Goal: Information Seeking & Learning: Learn about a topic

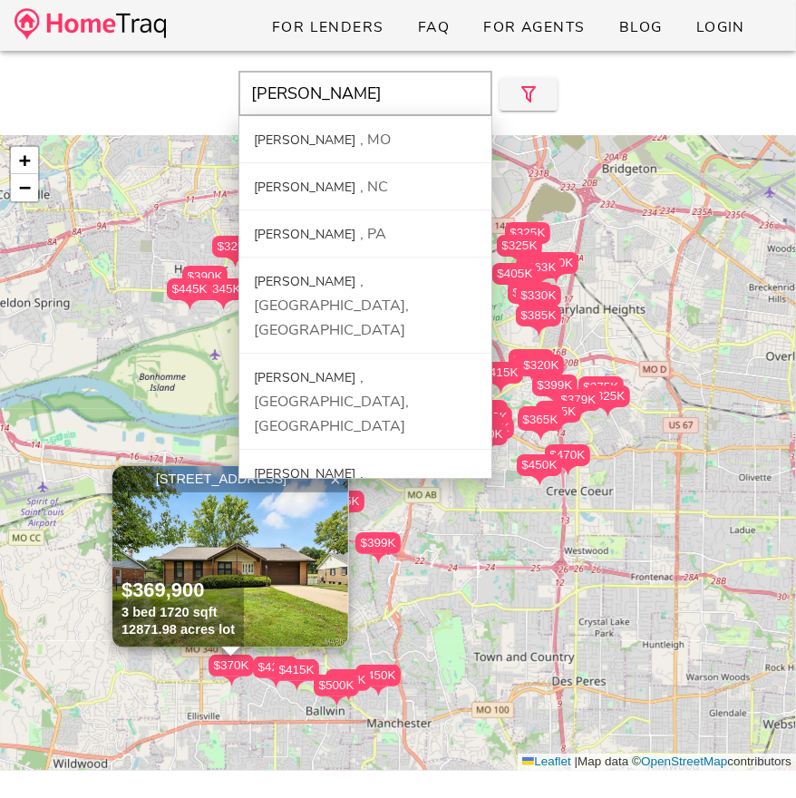
click at [340, 109] on input "[PERSON_NAME]" at bounding box center [365, 93] width 254 height 45
click at [360, 132] on div "MO" at bounding box center [375, 140] width 31 height 20
type input "[GEOGRAPHIC_DATA], [GEOGRAPHIC_DATA]"
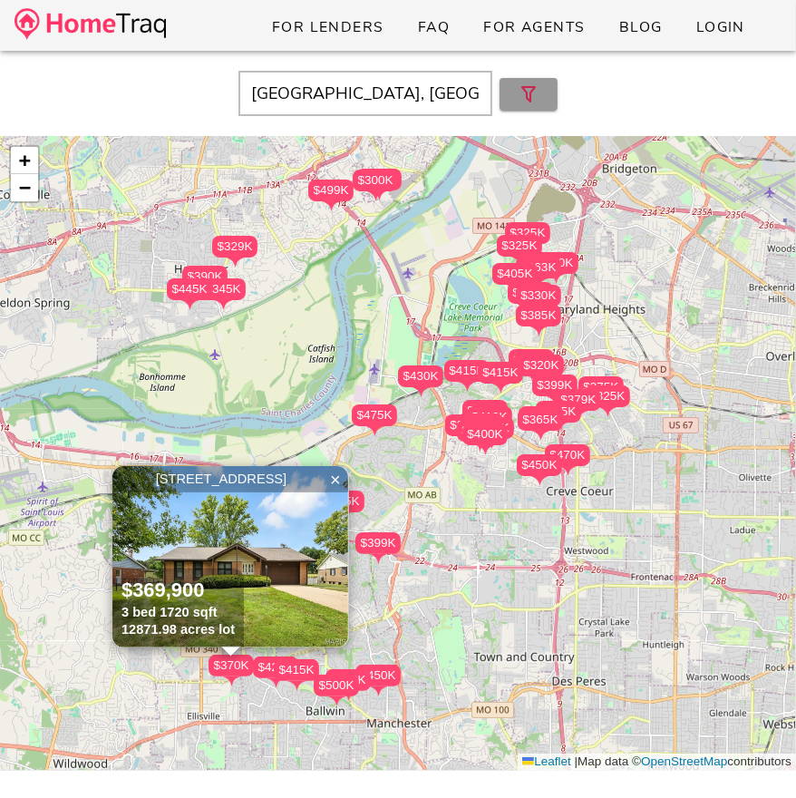
click at [522, 92] on icon "button" at bounding box center [529, 94] width 22 height 22
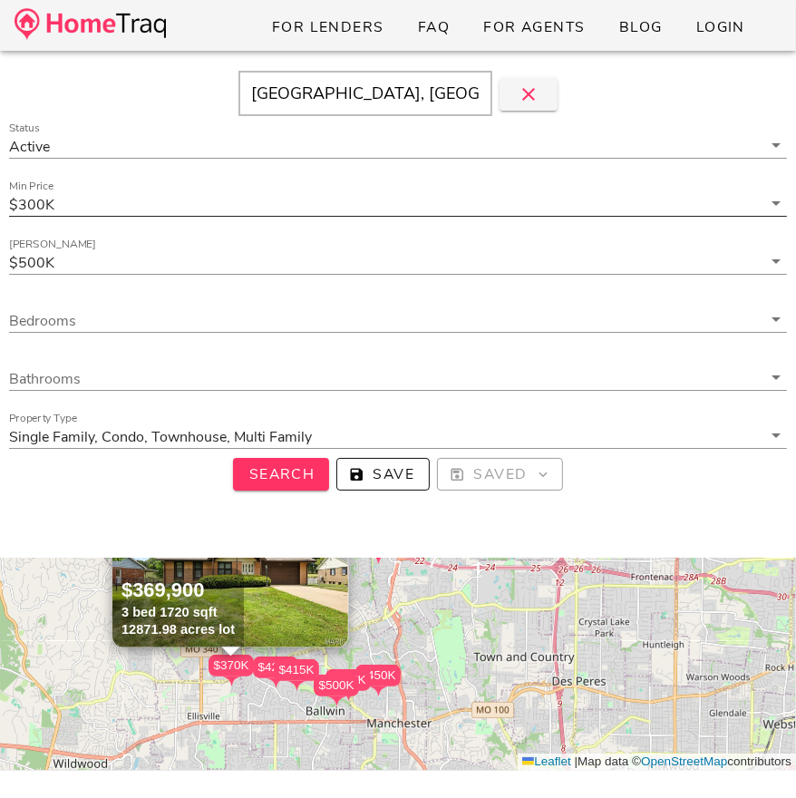
click at [229, 210] on input "Min Price" at bounding box center [409, 204] width 703 height 24
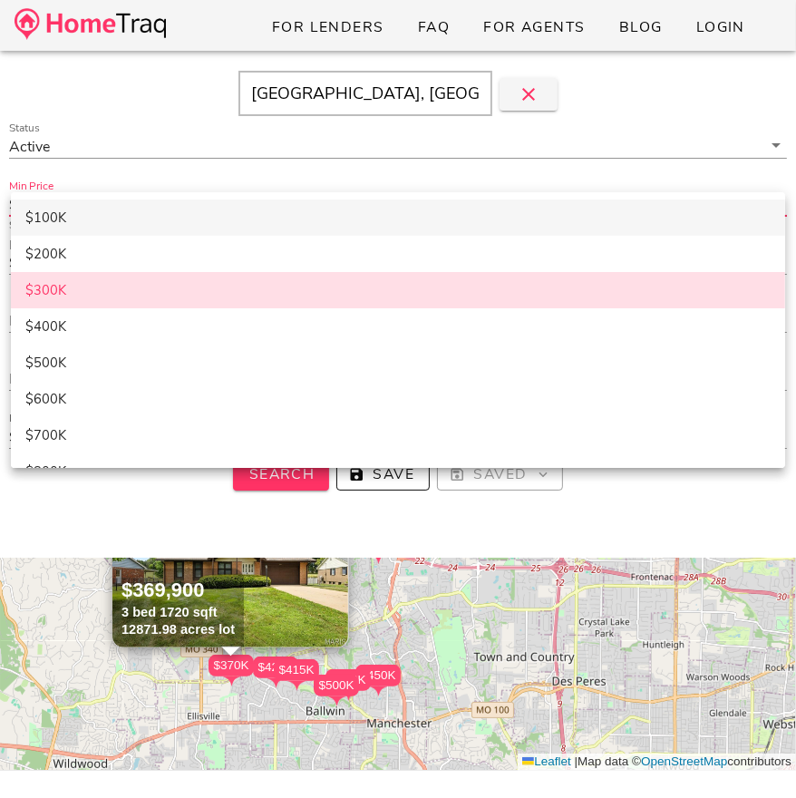
click at [159, 211] on div "$100K" at bounding box center [397, 217] width 745 height 16
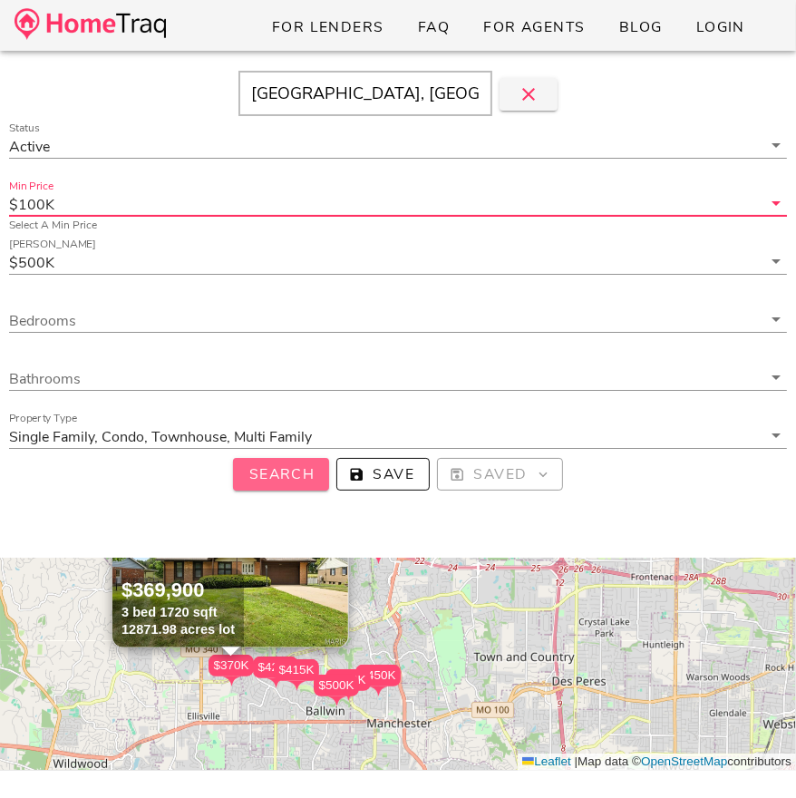
click at [279, 476] on span "Search" at bounding box center [280, 474] width 67 height 20
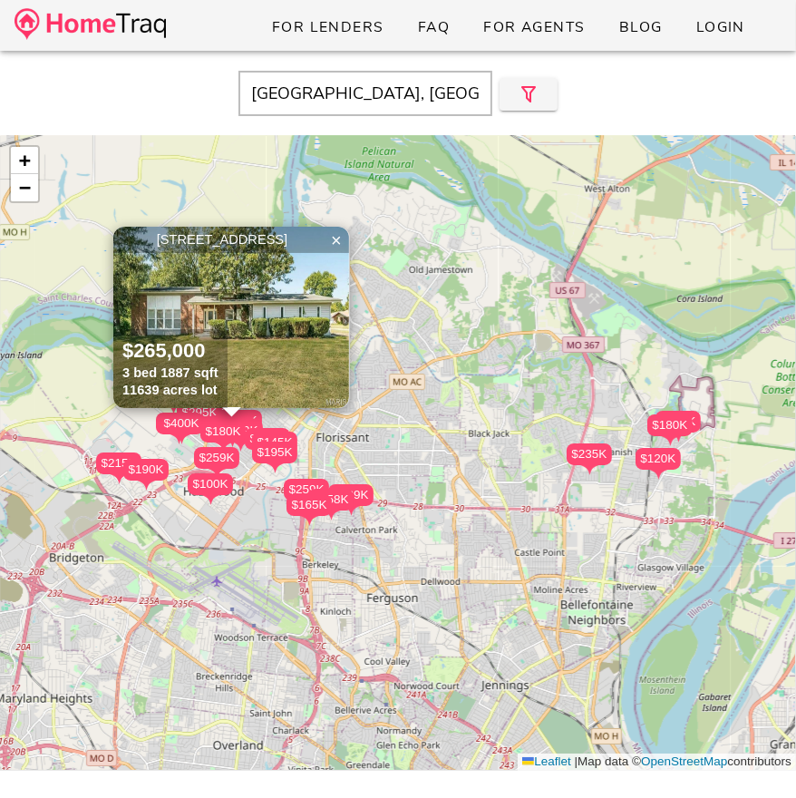
click at [424, 90] on input "[GEOGRAPHIC_DATA], [GEOGRAPHIC_DATA]" at bounding box center [365, 93] width 254 height 45
click at [397, 100] on input "[GEOGRAPHIC_DATA], [GEOGRAPHIC_DATA]" at bounding box center [365, 93] width 254 height 45
click at [109, 331] on div "$180K $145K $215K $259K $259K $295K $158K $120K $350K $249K $180K $255K $120K $…" at bounding box center [398, 453] width 796 height 634
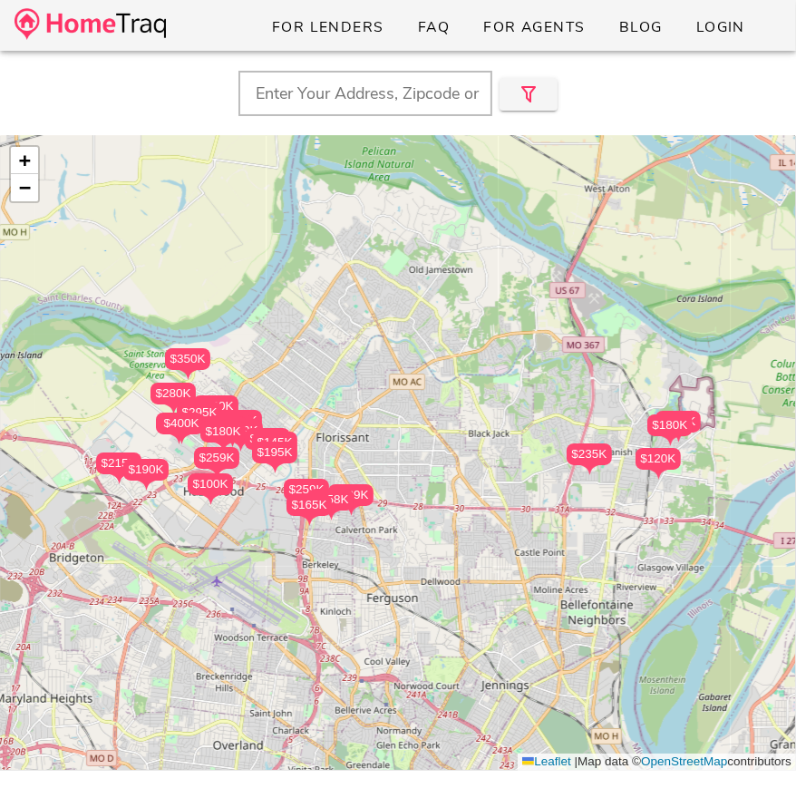
click at [109, 331] on div "$180K $145K $215K $259K $259K $295K $158K $120K $350K $249K $180K $255K $120K $…" at bounding box center [398, 453] width 796 height 634
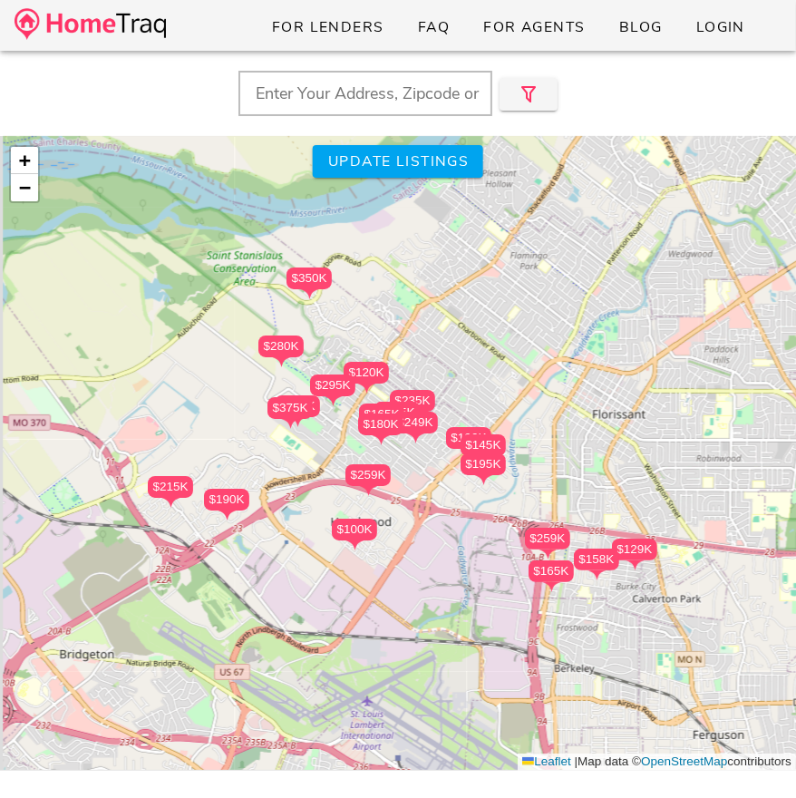
drag, startPoint x: 446, startPoint y: 360, endPoint x: 489, endPoint y: 227, distance: 139.3
click at [489, 227] on div "$180K $145K $215K $259K $259K $295K $158K $120K $350K $249K $180K $255K $120K $…" at bounding box center [398, 453] width 796 height 634
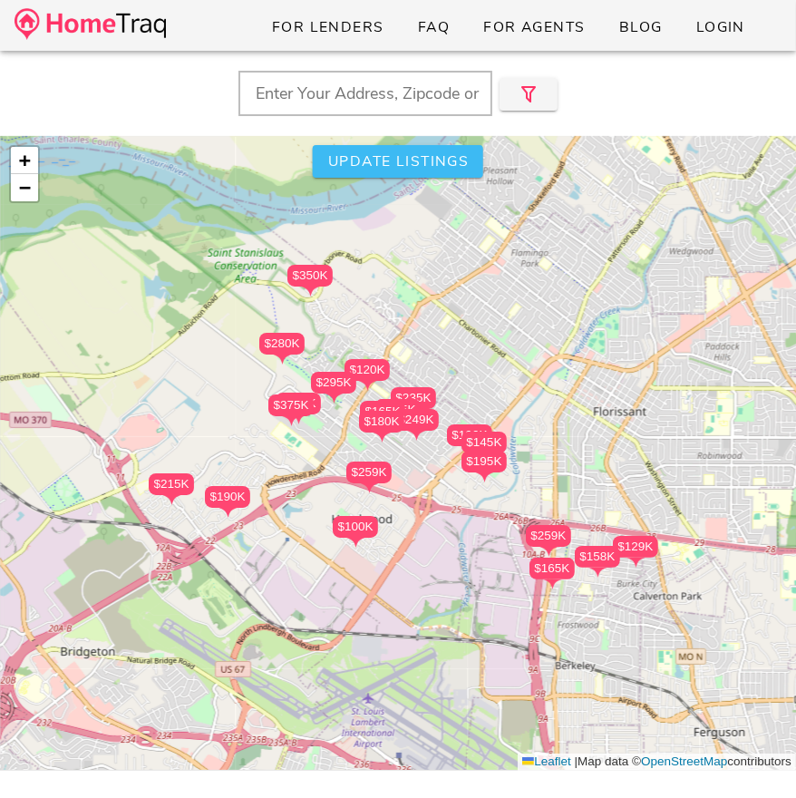
click at [456, 154] on span "Update listings" at bounding box center [397, 161] width 141 height 20
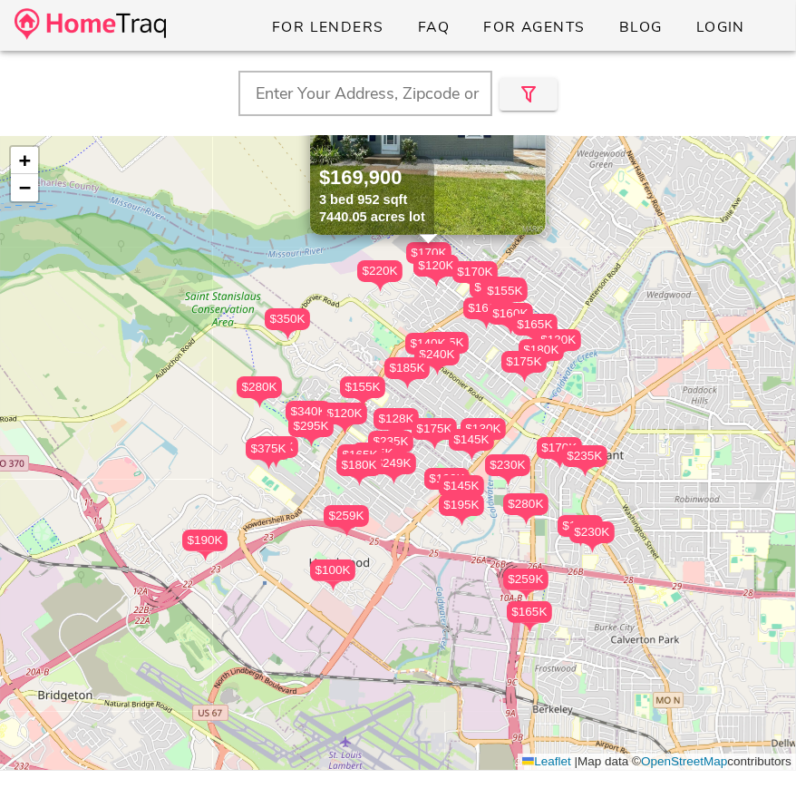
click at [344, 92] on input "text" at bounding box center [365, 93] width 254 height 45
paste input "38676"
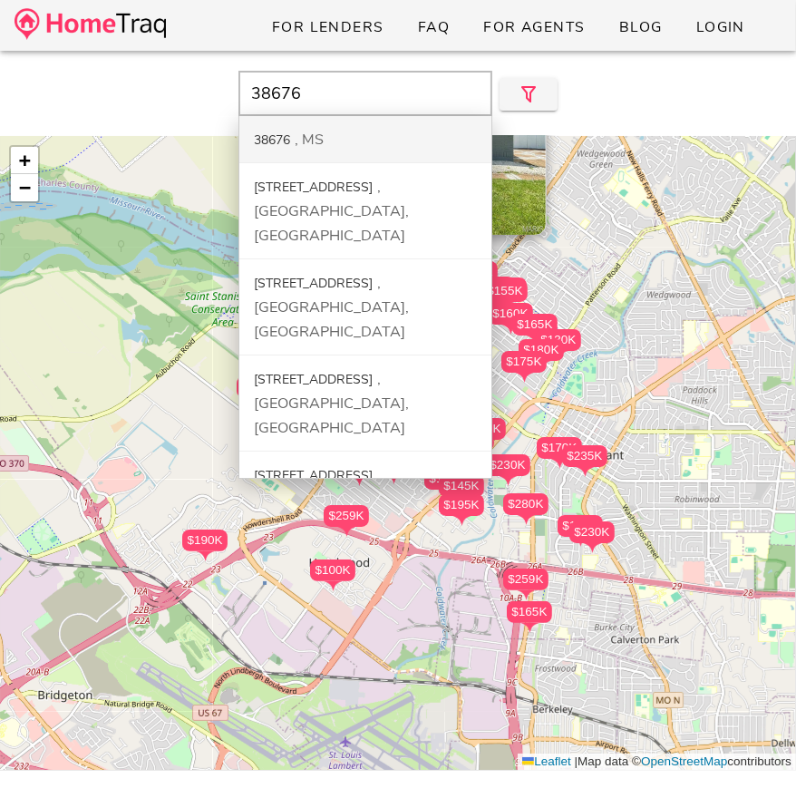
click at [331, 133] on div "38676 MS" at bounding box center [365, 139] width 252 height 47
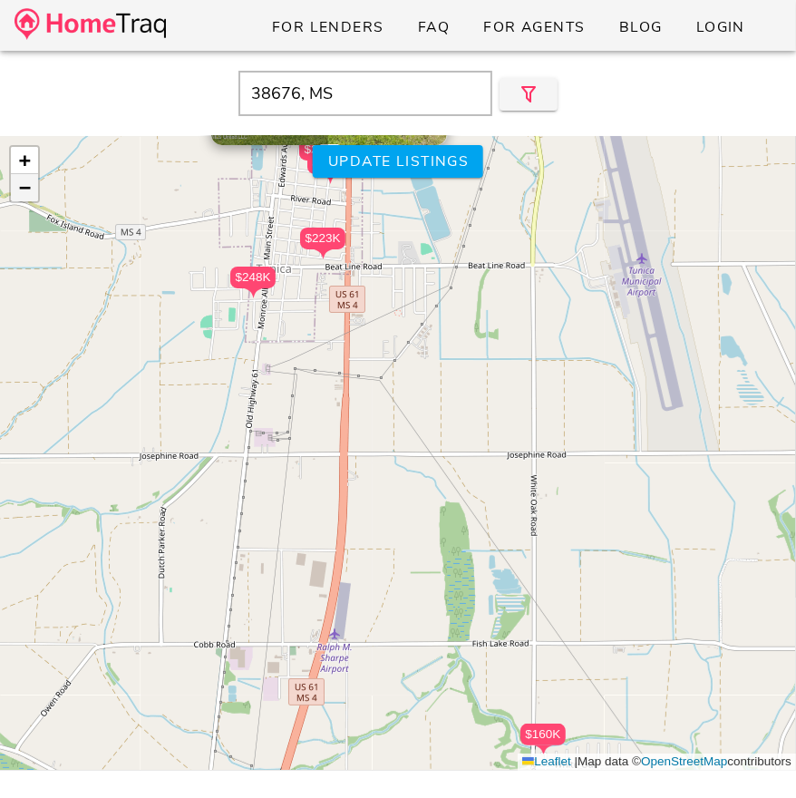
click at [31, 191] on link "−" at bounding box center [24, 187] width 27 height 27
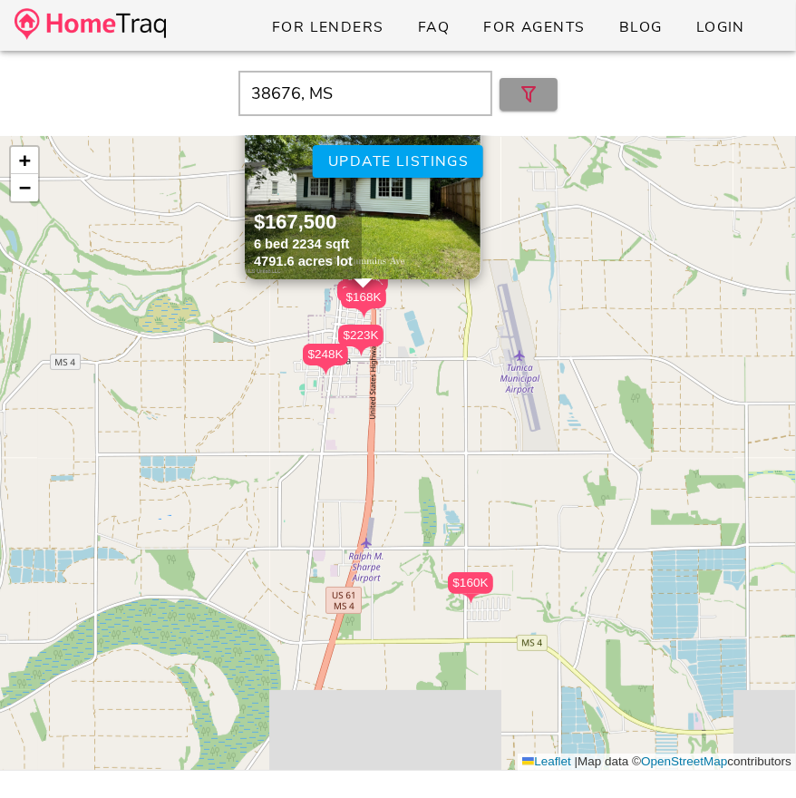
click at [537, 98] on icon "button" at bounding box center [529, 94] width 22 height 22
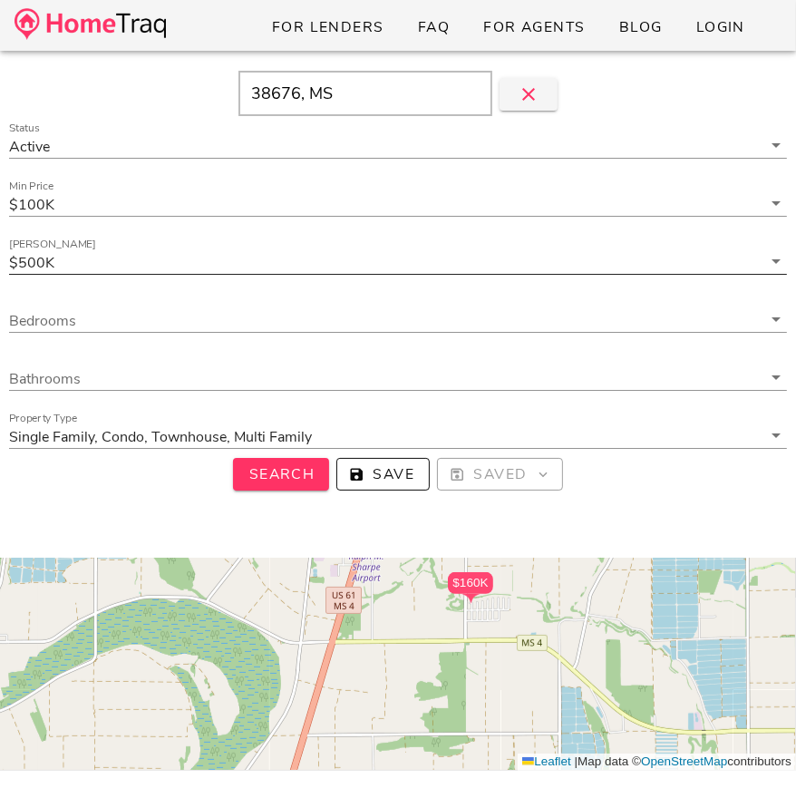
click at [548, 277] on div at bounding box center [398, 283] width 778 height 13
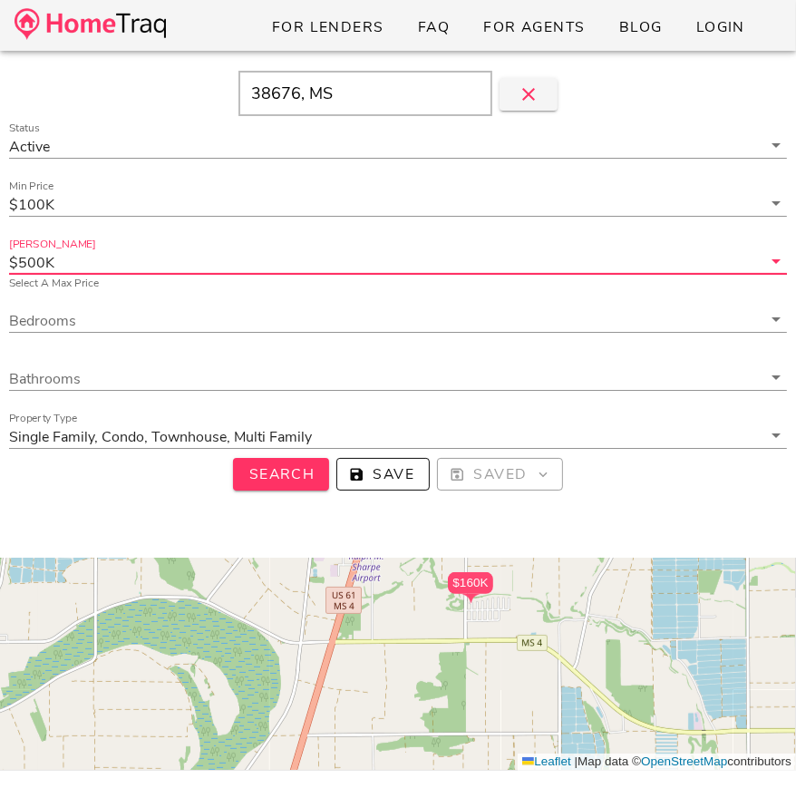
click at [549, 270] on input "[PERSON_NAME]" at bounding box center [409, 262] width 703 height 24
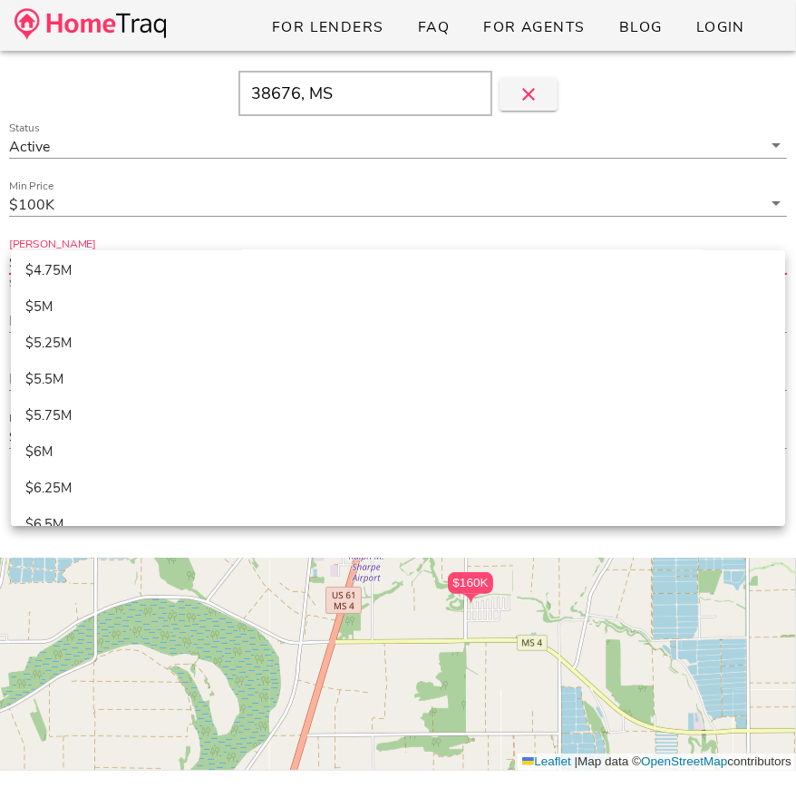
scroll to position [1370, 0]
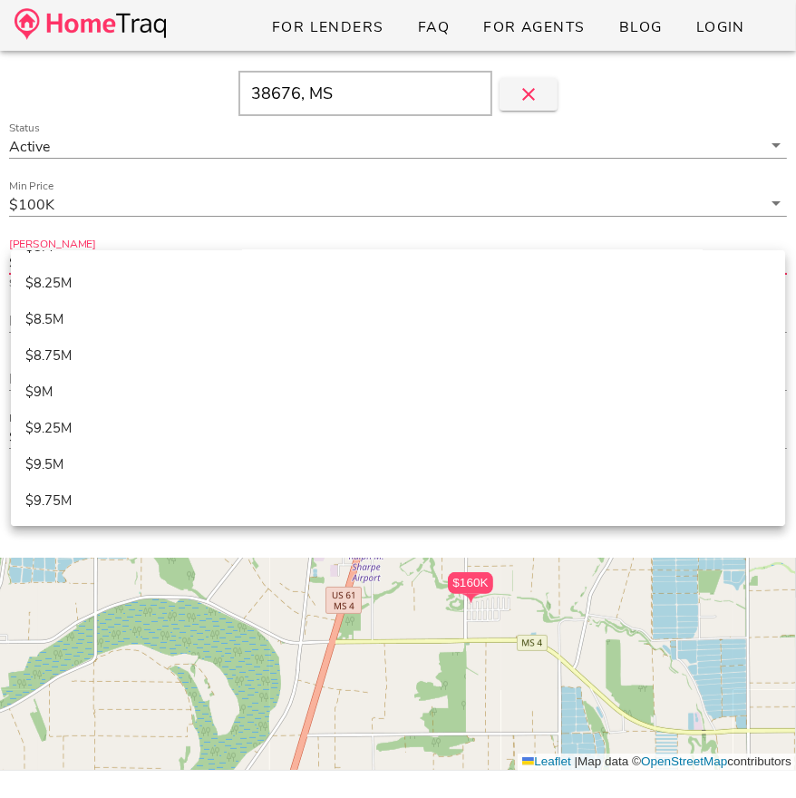
click at [514, 638] on div "$240K $271K $223K $248K $160K $168K [STREET_ADDRESS] +" at bounding box center [398, 453] width 796 height 634
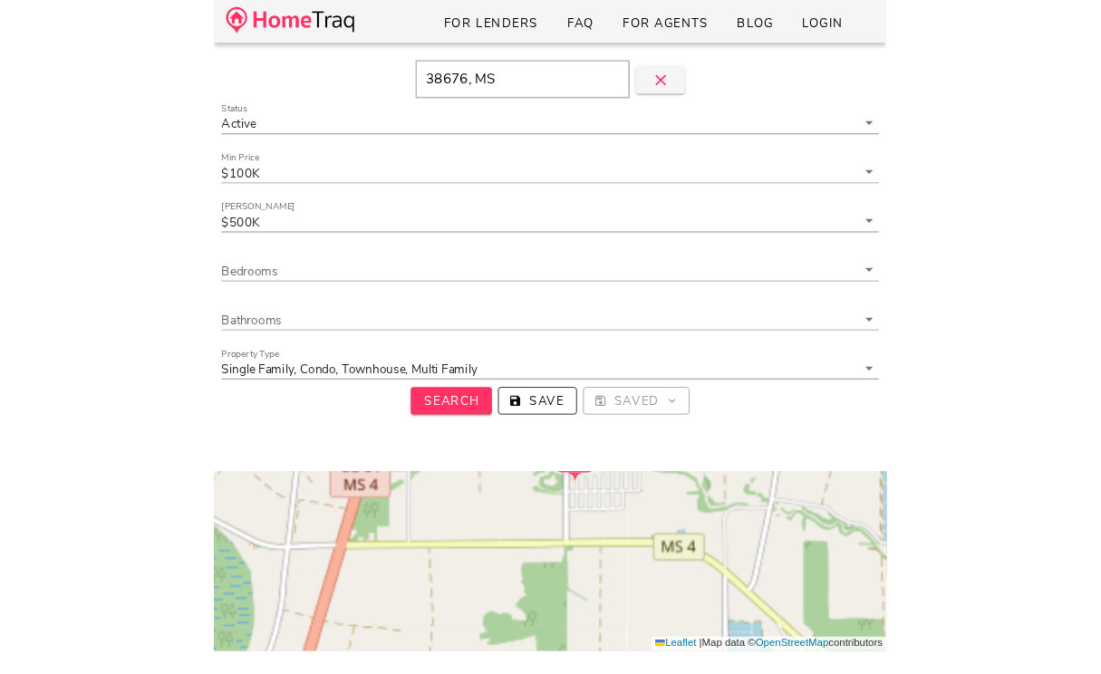
scroll to position [0, 0]
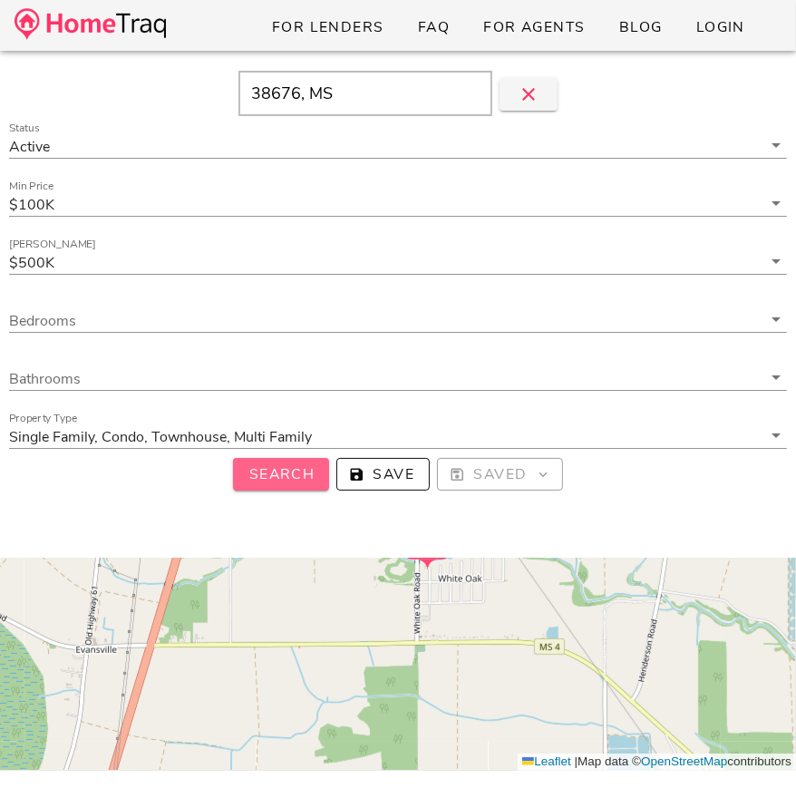
click at [302, 475] on span "Search" at bounding box center [280, 474] width 67 height 20
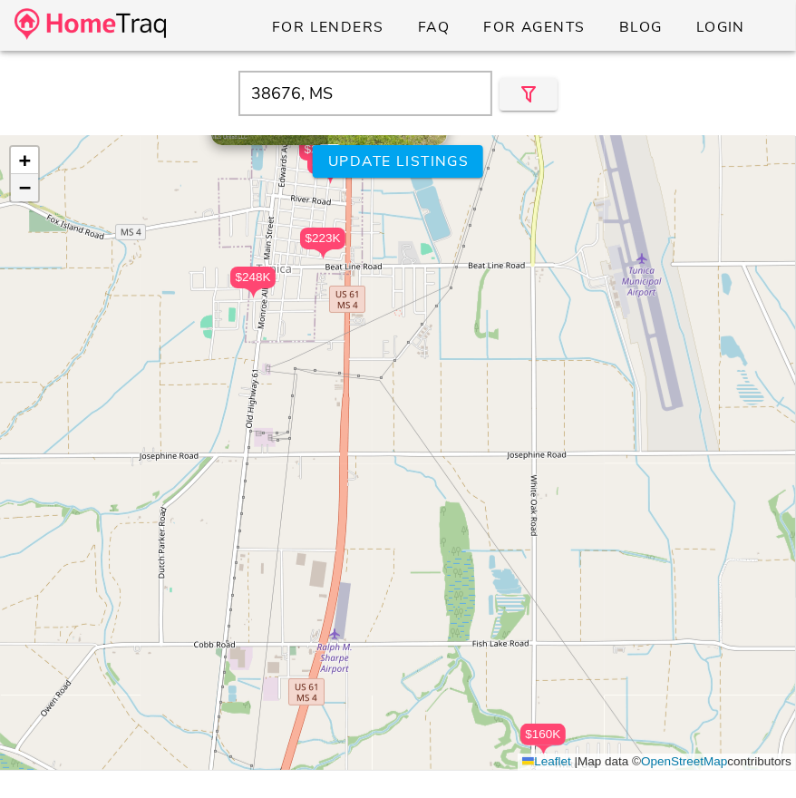
click at [15, 187] on link "−" at bounding box center [24, 187] width 27 height 27
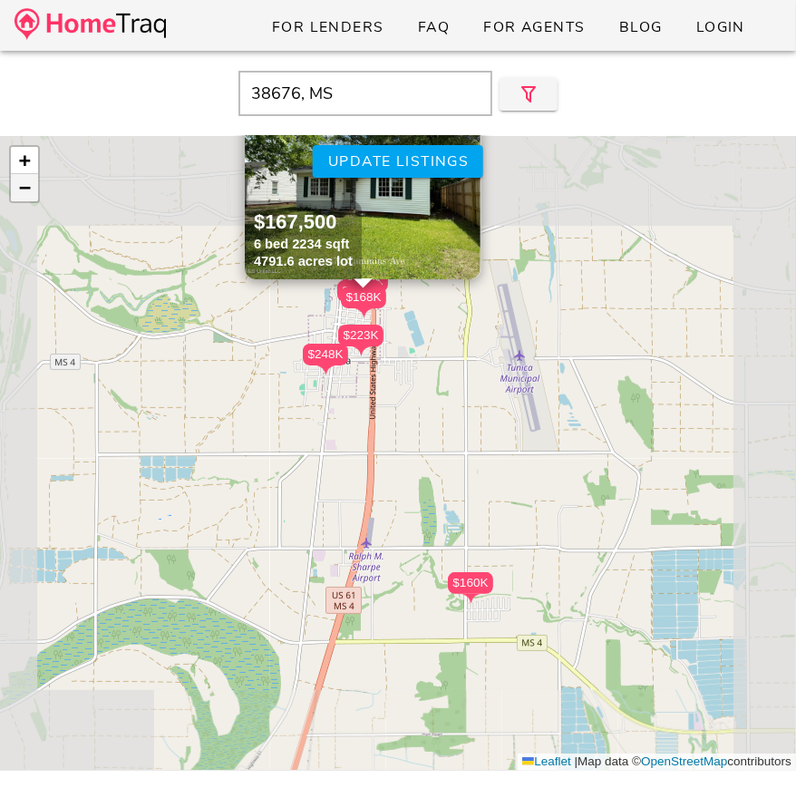
click at [15, 187] on link "−" at bounding box center [24, 187] width 27 height 27
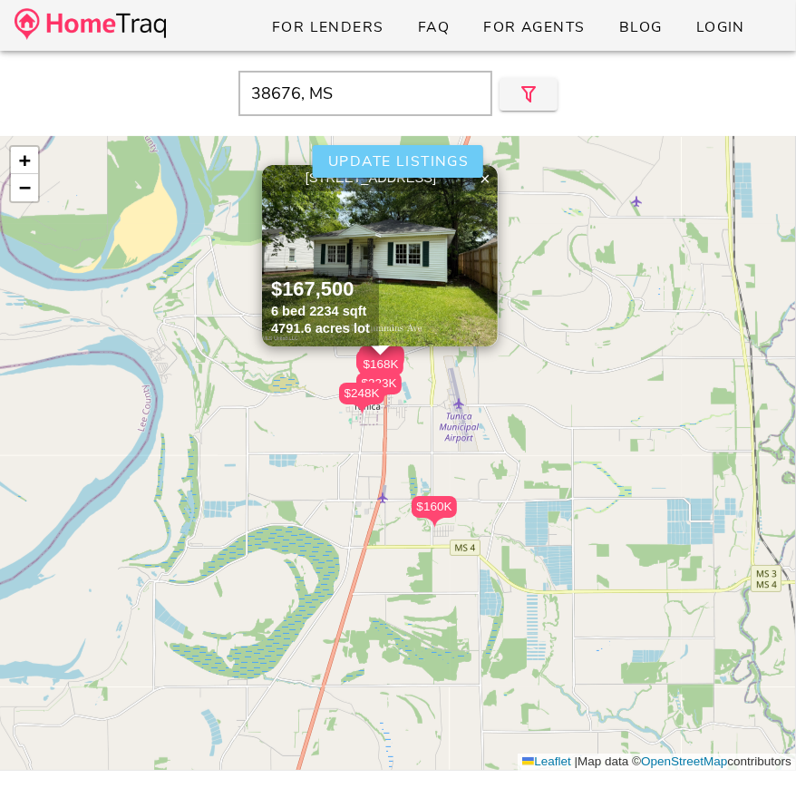
click at [425, 166] on span "Update listings" at bounding box center [397, 161] width 141 height 20
type input "MS"
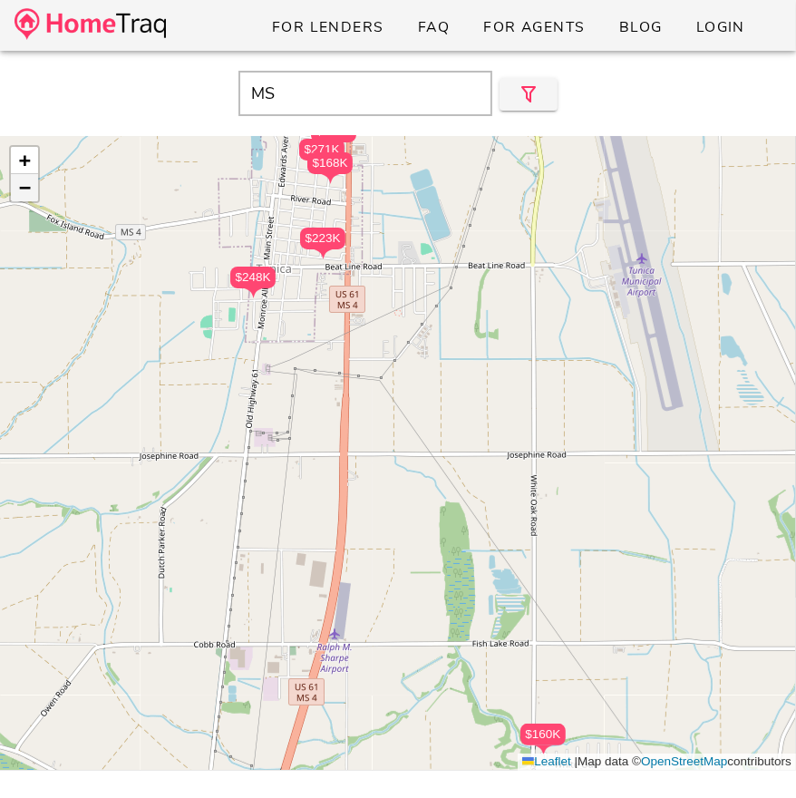
click at [35, 188] on link "−" at bounding box center [24, 187] width 27 height 27
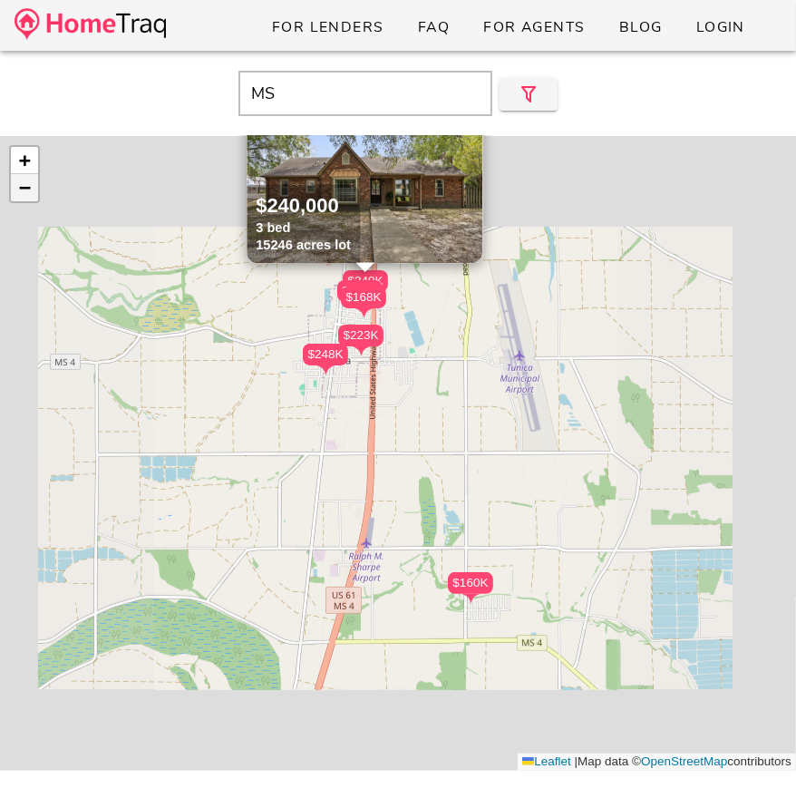
click at [35, 188] on link "−" at bounding box center [24, 187] width 27 height 27
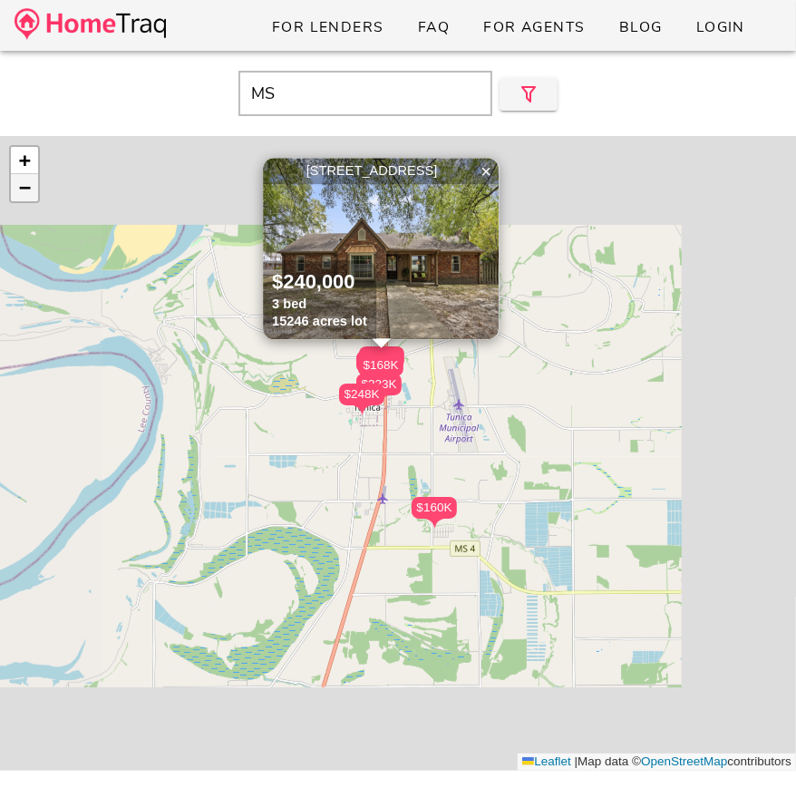
click at [35, 188] on link "−" at bounding box center [24, 187] width 27 height 27
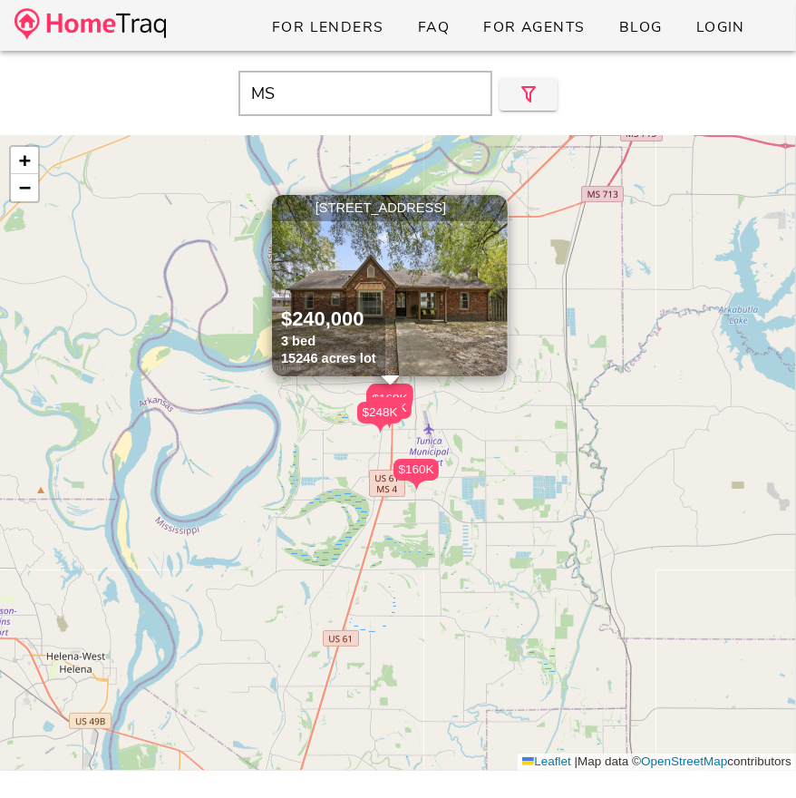
click at [494, 204] on span "×" at bounding box center [494, 208] width 11 height 20
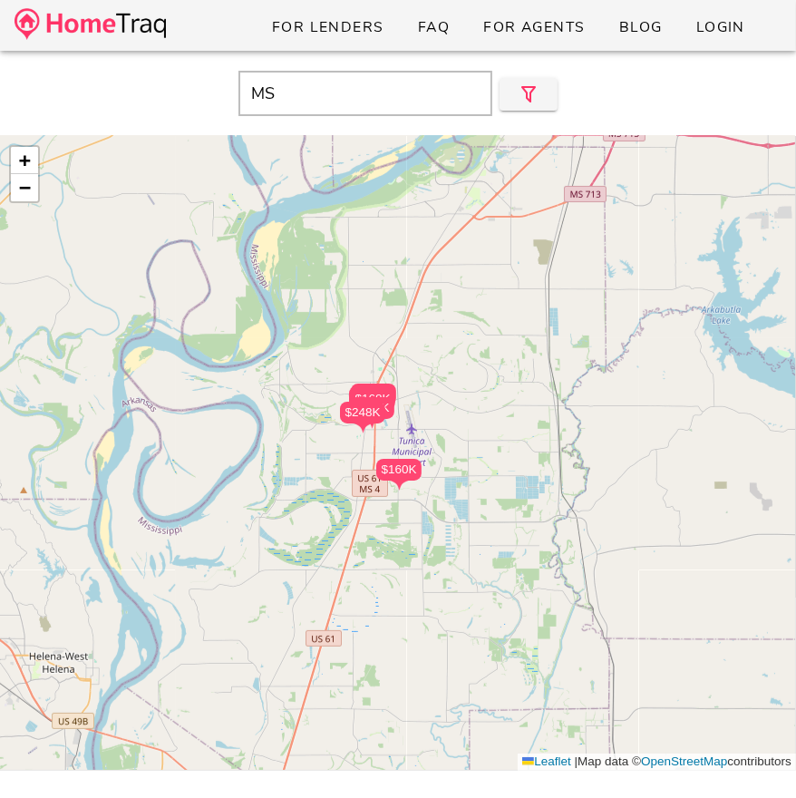
drag, startPoint x: 496, startPoint y: 232, endPoint x: 478, endPoint y: 232, distance: 18.1
click at [478, 232] on div "$160K $223K $248K $168K $271K $240K + − Leaflet | Map data © OpenStreetMap cont…" at bounding box center [398, 453] width 796 height 634
click at [28, 160] on span "+" at bounding box center [25, 160] width 12 height 23
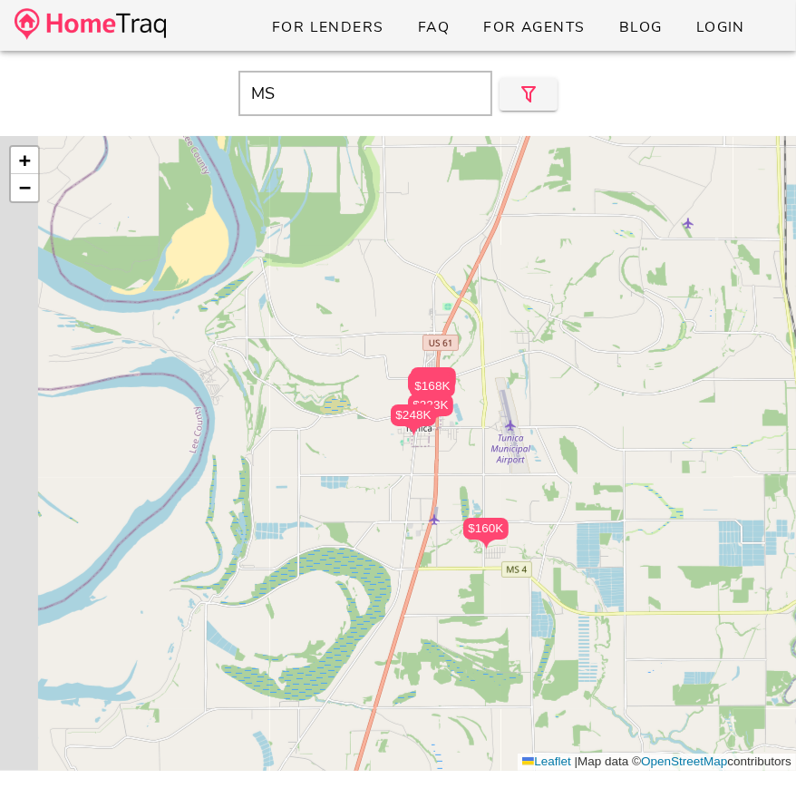
drag, startPoint x: 220, startPoint y: 267, endPoint x: 308, endPoint y: 290, distance: 90.8
click at [308, 290] on div "$160K $223K $248K $168K $271K $240K + − Leaflet | Map data © OpenStreetMap cont…" at bounding box center [398, 453] width 796 height 634
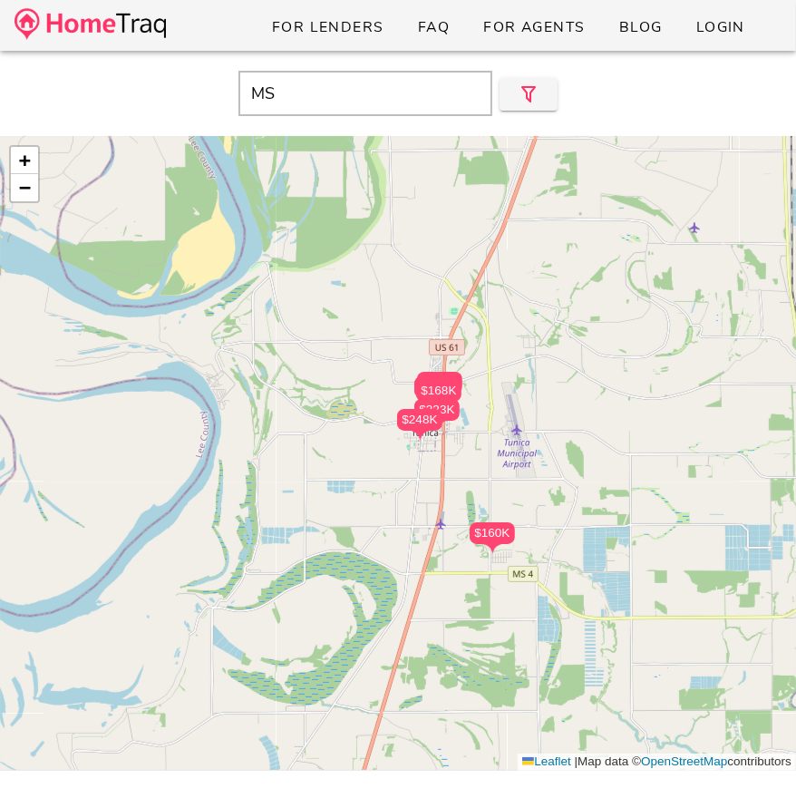
drag, startPoint x: 319, startPoint y: 327, endPoint x: 383, endPoint y: 379, distance: 82.5
click at [383, 379] on div "$160K $223K $248K $168K $271K $240K + − Leaflet | Map data © OpenStreetMap cont…" at bounding box center [398, 453] width 796 height 634
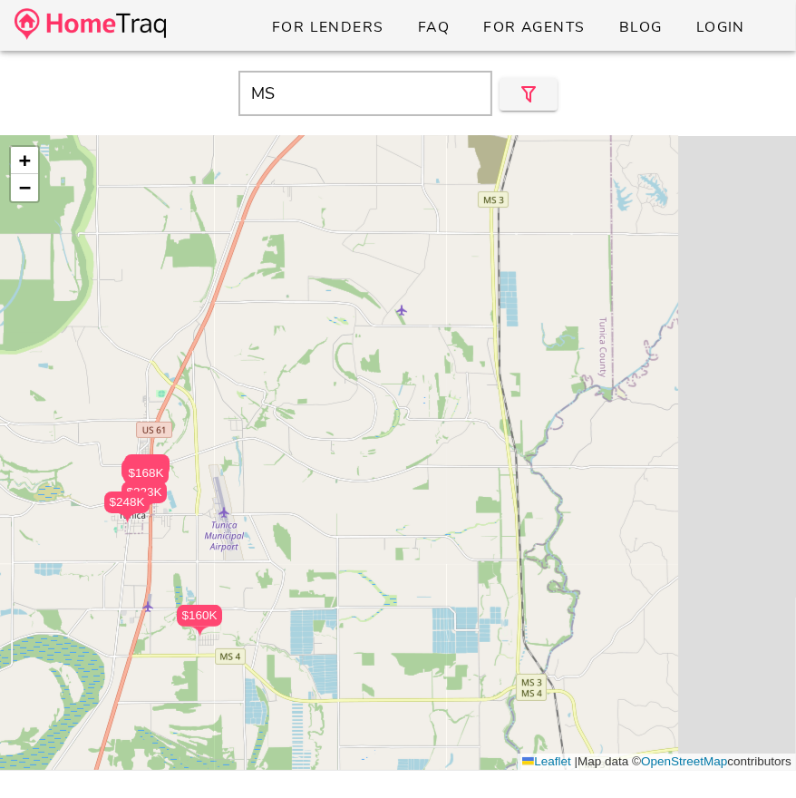
drag, startPoint x: 383, startPoint y: 379, endPoint x: 4, endPoint y: 421, distance: 382.0
click at [4, 421] on div "$160K $223K $248K $168K $271K $240K + − Leaflet | Map data © OpenStreetMap cont…" at bounding box center [398, 453] width 796 height 634
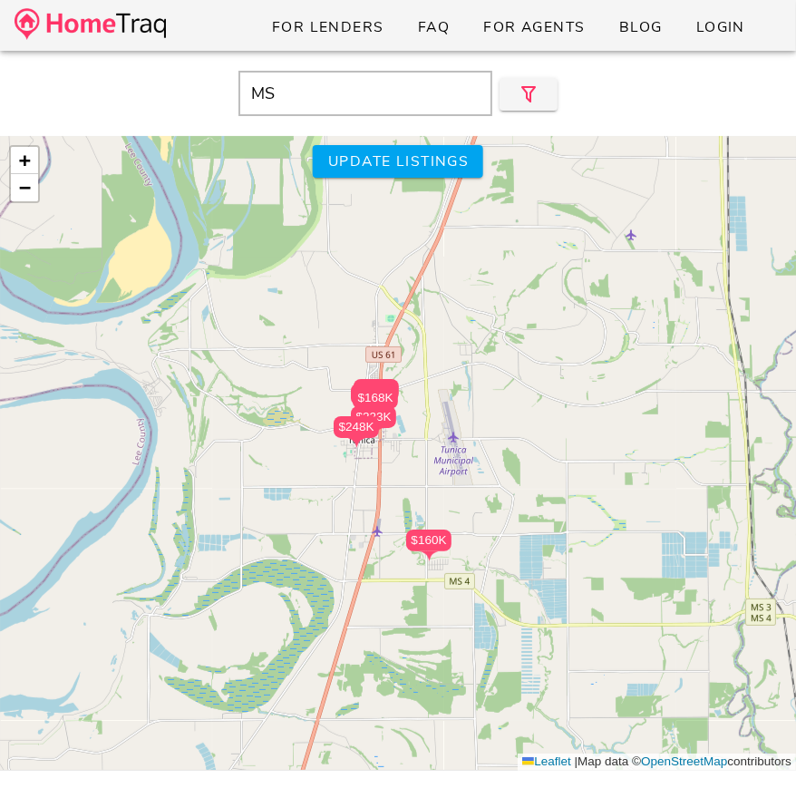
drag, startPoint x: 4, startPoint y: 421, endPoint x: 257, endPoint y: 342, distance: 265.8
click at [257, 342] on div "$160K $223K $248K $168K $271K $240K + − Leaflet | Map data © OpenStreetMap cont…" at bounding box center [398, 453] width 796 height 634
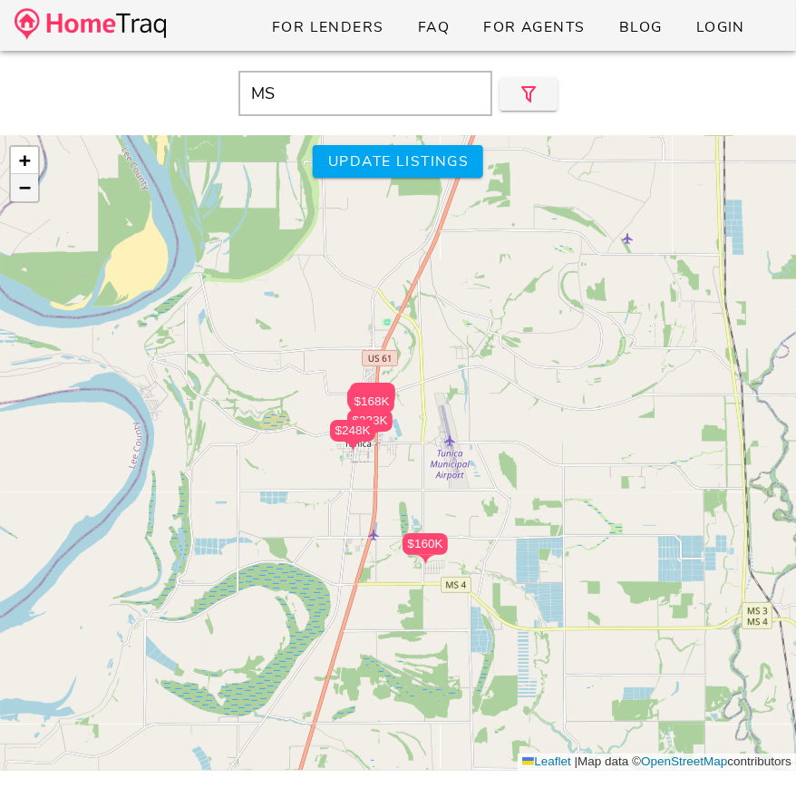
click at [31, 183] on link "−" at bounding box center [24, 187] width 27 height 27
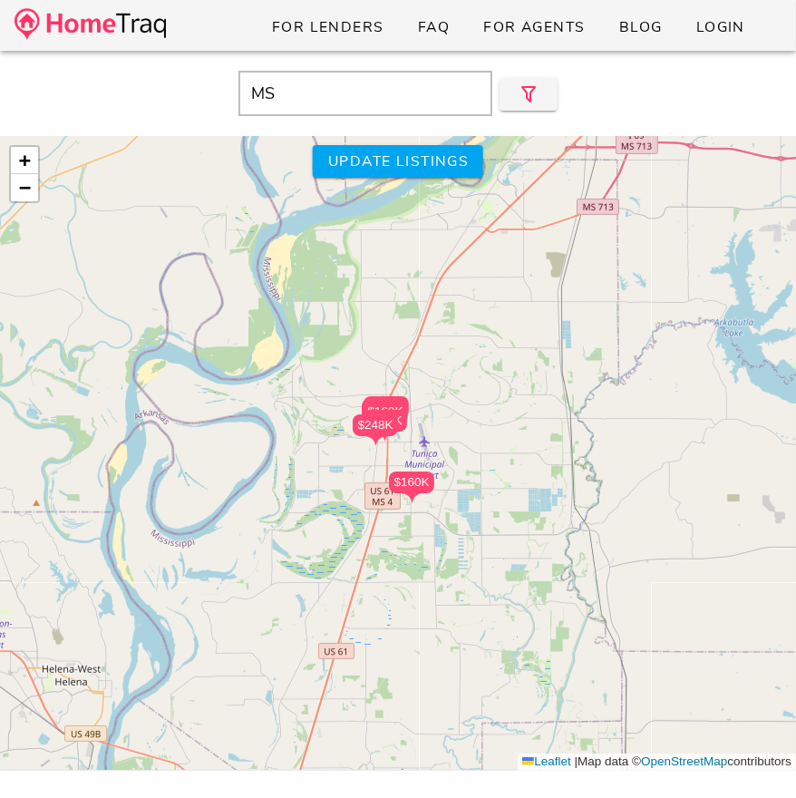
drag, startPoint x: 219, startPoint y: 273, endPoint x: 219, endPoint y: 253, distance: 19.9
click at [219, 253] on div "$160K $223K $248K $168K $271K $240K + − Leaflet | Map data © OpenStreetMap cont…" at bounding box center [398, 453] width 796 height 634
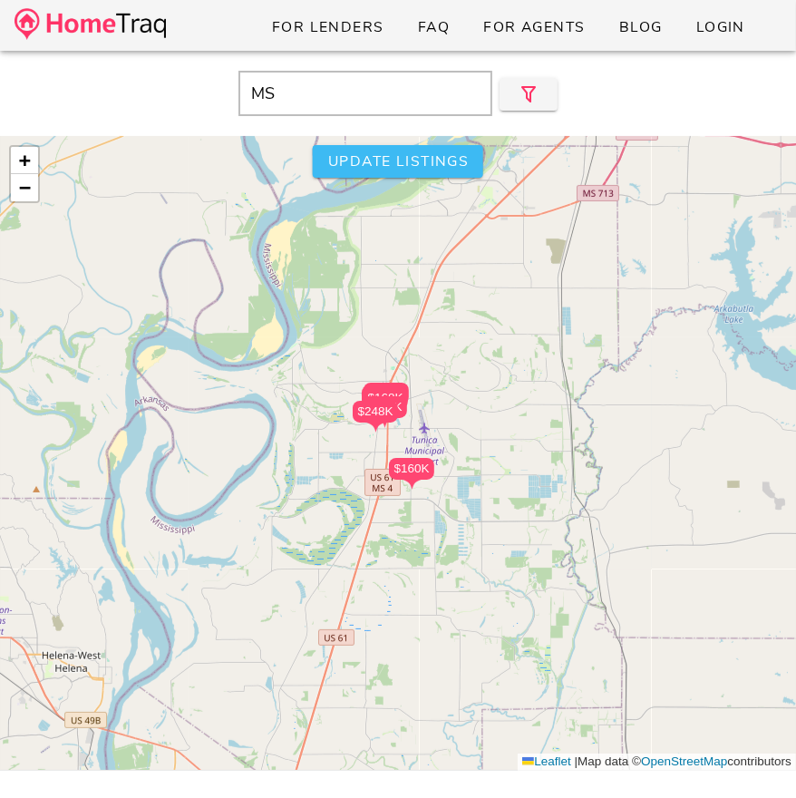
click at [359, 155] on span "Update listings" at bounding box center [397, 161] width 141 height 20
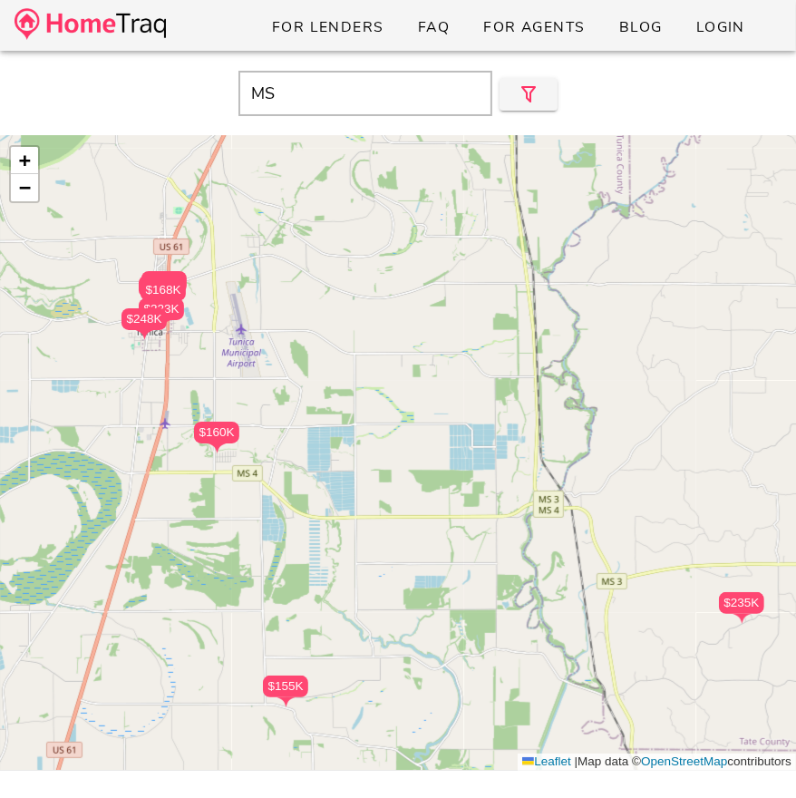
drag, startPoint x: 221, startPoint y: 228, endPoint x: 360, endPoint y: 227, distance: 138.7
click at [360, 227] on div "$240K $168K $271K $223K $160K $248K $325K $320K $288K $165K $330K $235K $155K $…" at bounding box center [398, 453] width 796 height 634
click at [33, 189] on link "−" at bounding box center [24, 187] width 27 height 27
